Goal: Browse casually

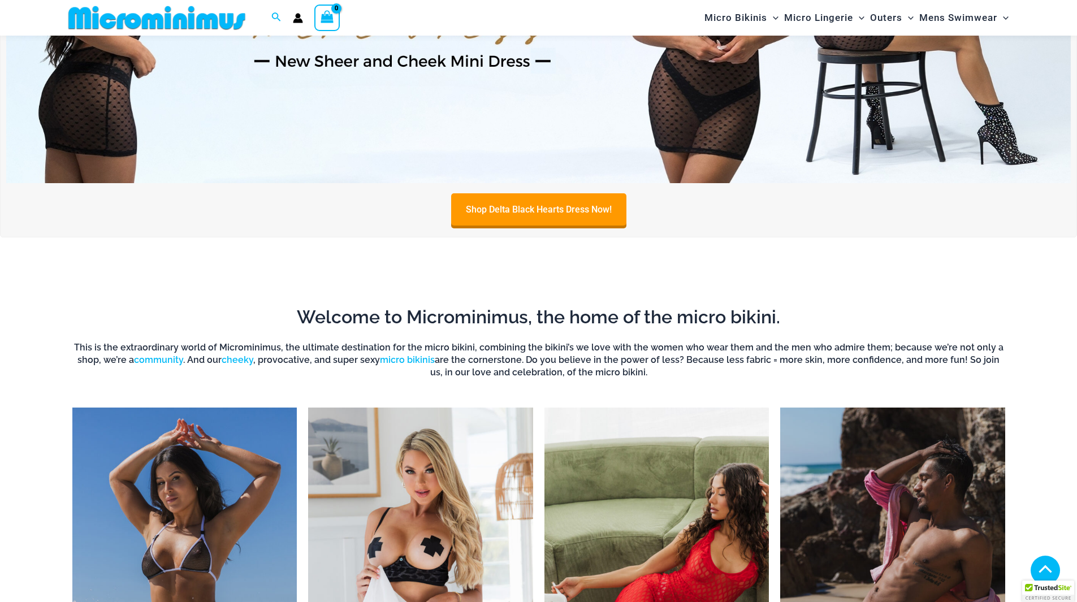
scroll to position [951, 0]
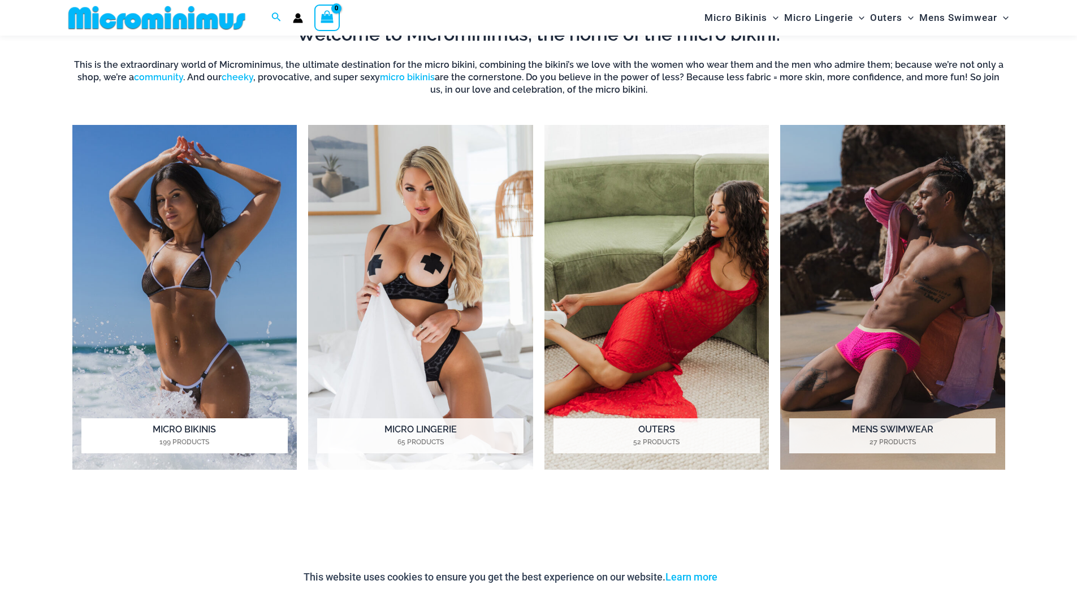
drag, startPoint x: 201, startPoint y: 351, endPoint x: 235, endPoint y: 347, distance: 34.1
click at [201, 351] on img "Visit product category Micro Bikinis" at bounding box center [184, 297] width 225 height 345
click at [457, 249] on img "Visit product category Micro Lingerie" at bounding box center [420, 297] width 225 height 345
click at [671, 210] on img "Visit product category Outers" at bounding box center [656, 297] width 225 height 345
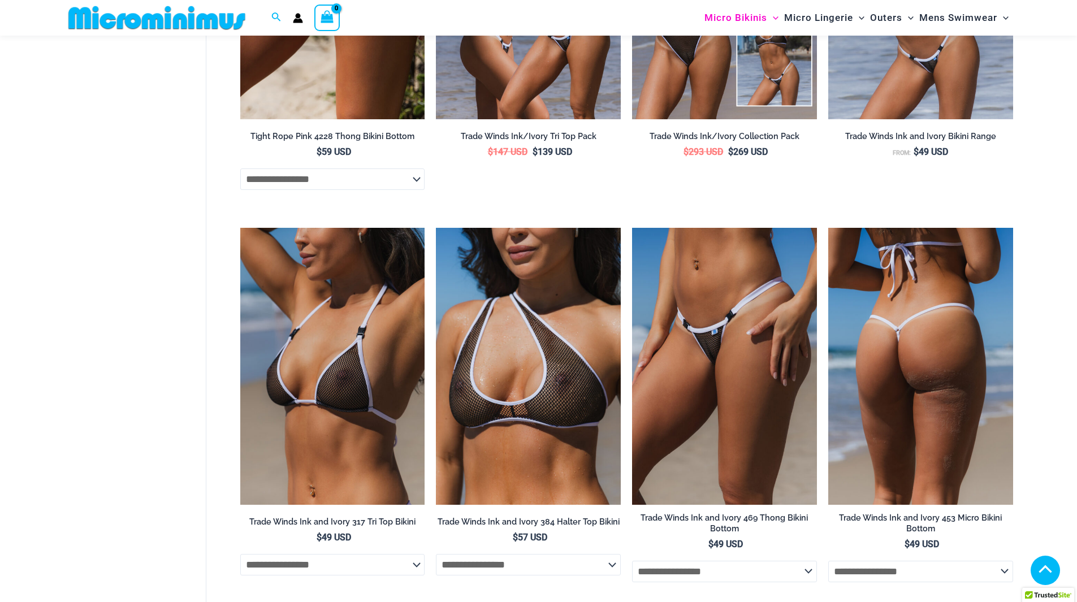
scroll to position [2024, 0]
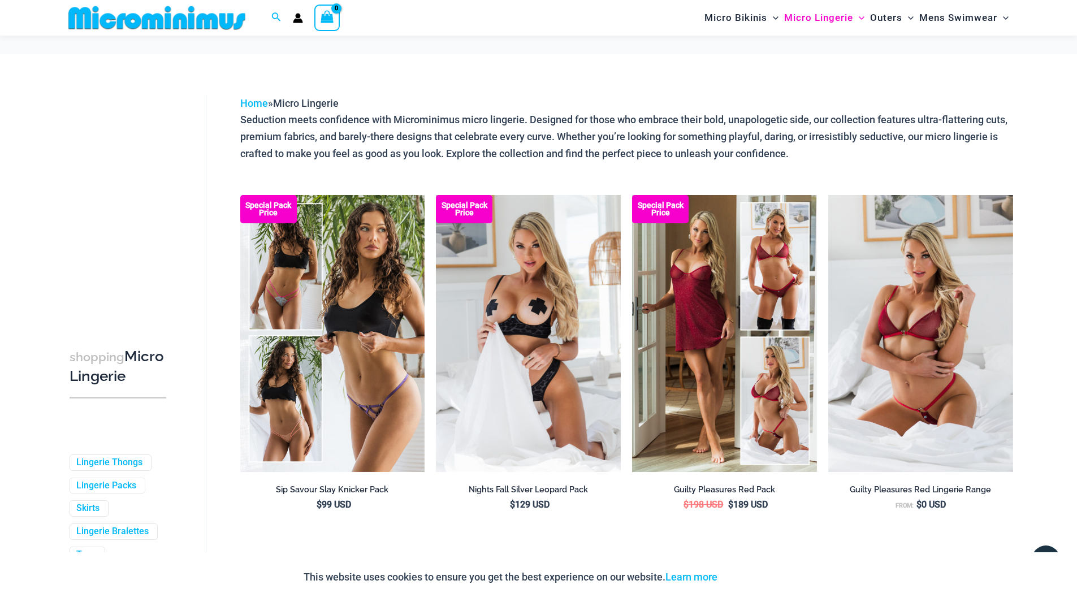
scroll to position [385, 0]
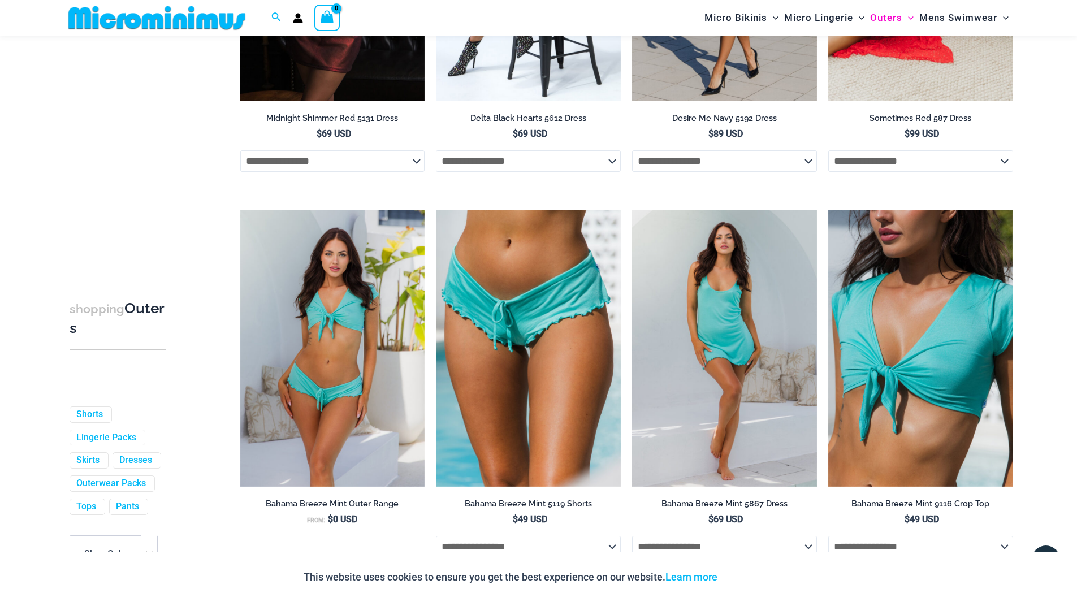
scroll to position [47, 0]
